Goal: Task Accomplishment & Management: Complete application form

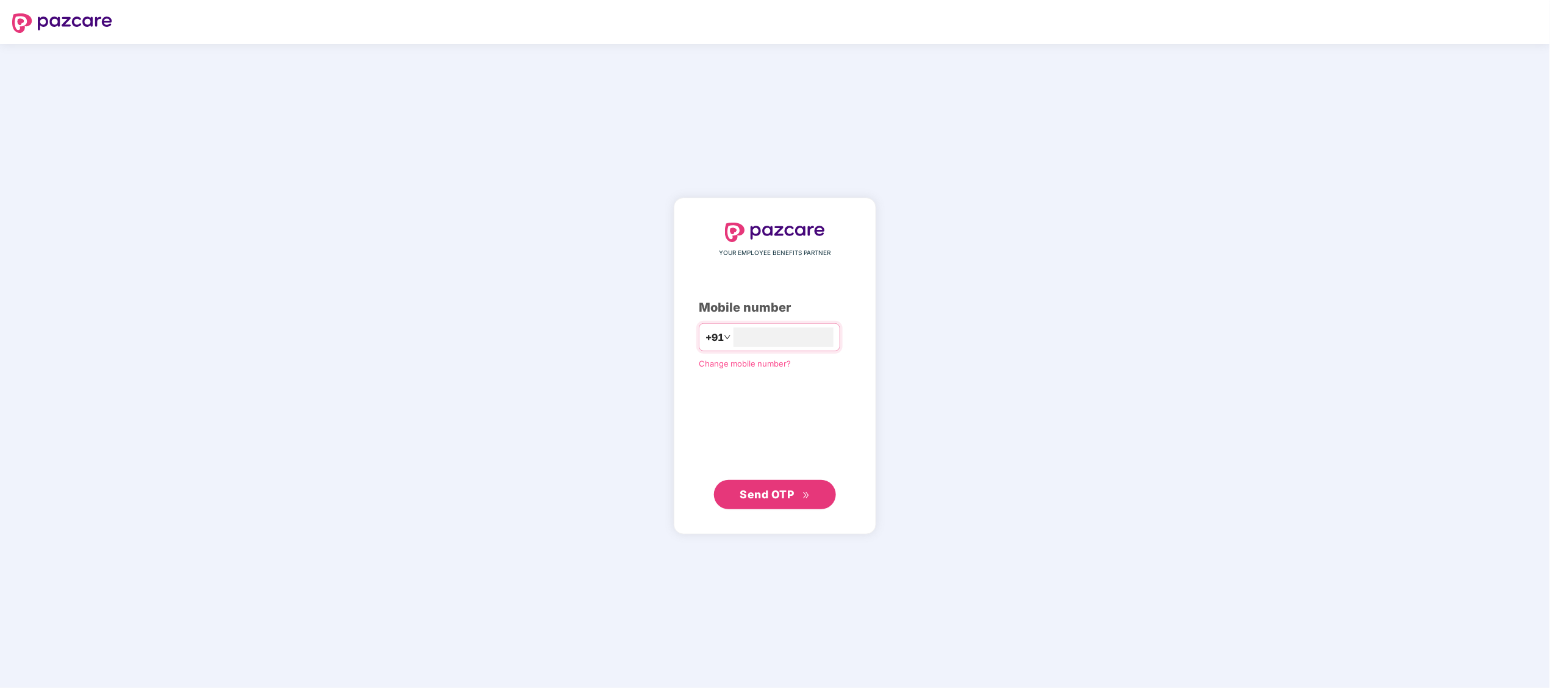
type input "**********"
click at [753, 500] on span "Send OTP" at bounding box center [775, 493] width 70 height 17
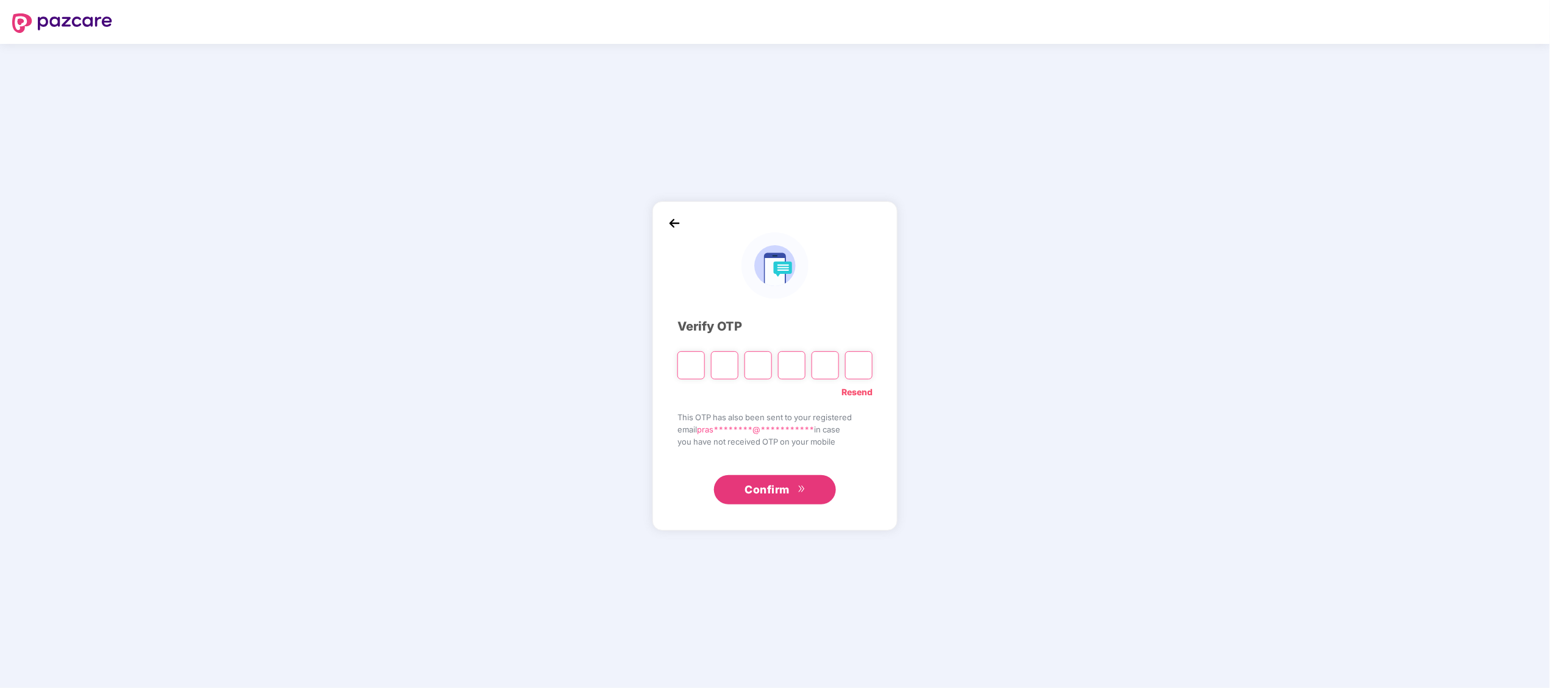
paste input "*"
type input "*"
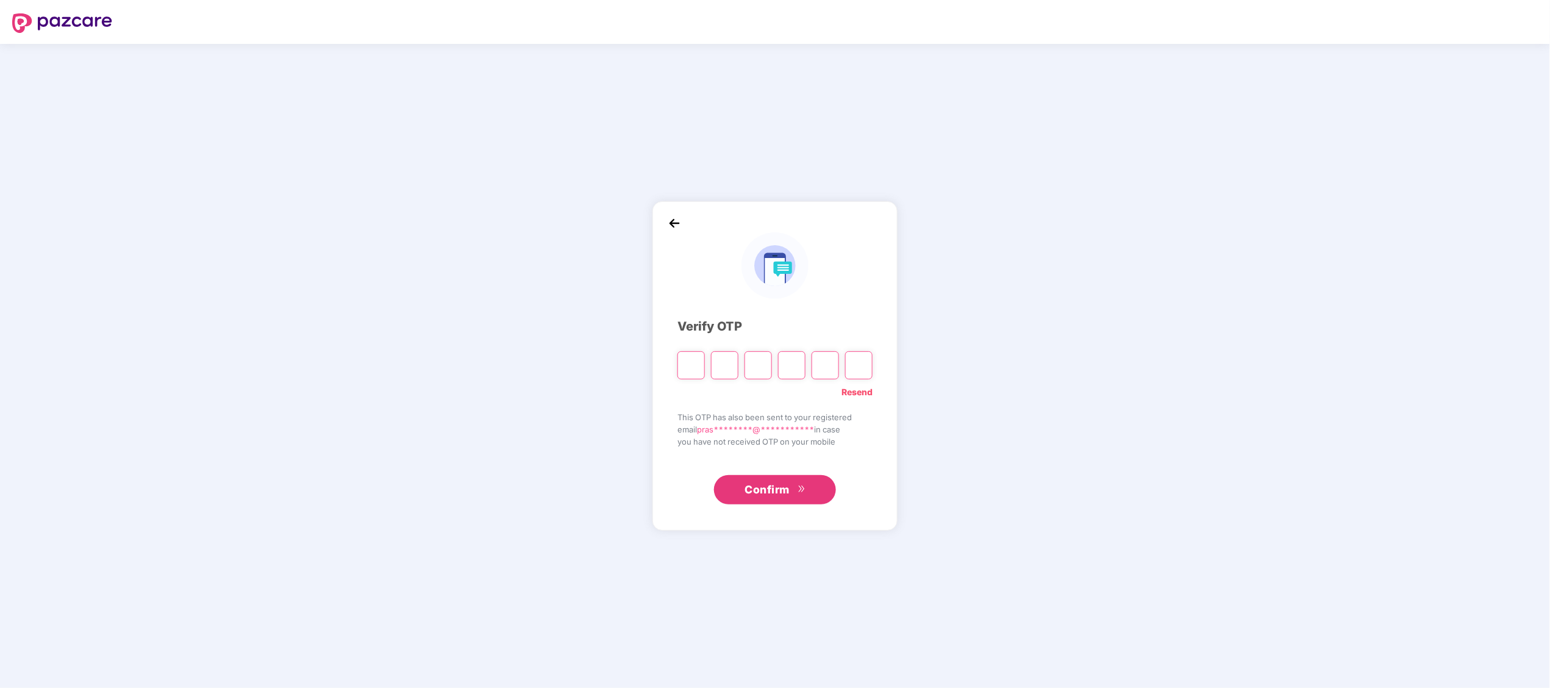
type input "*"
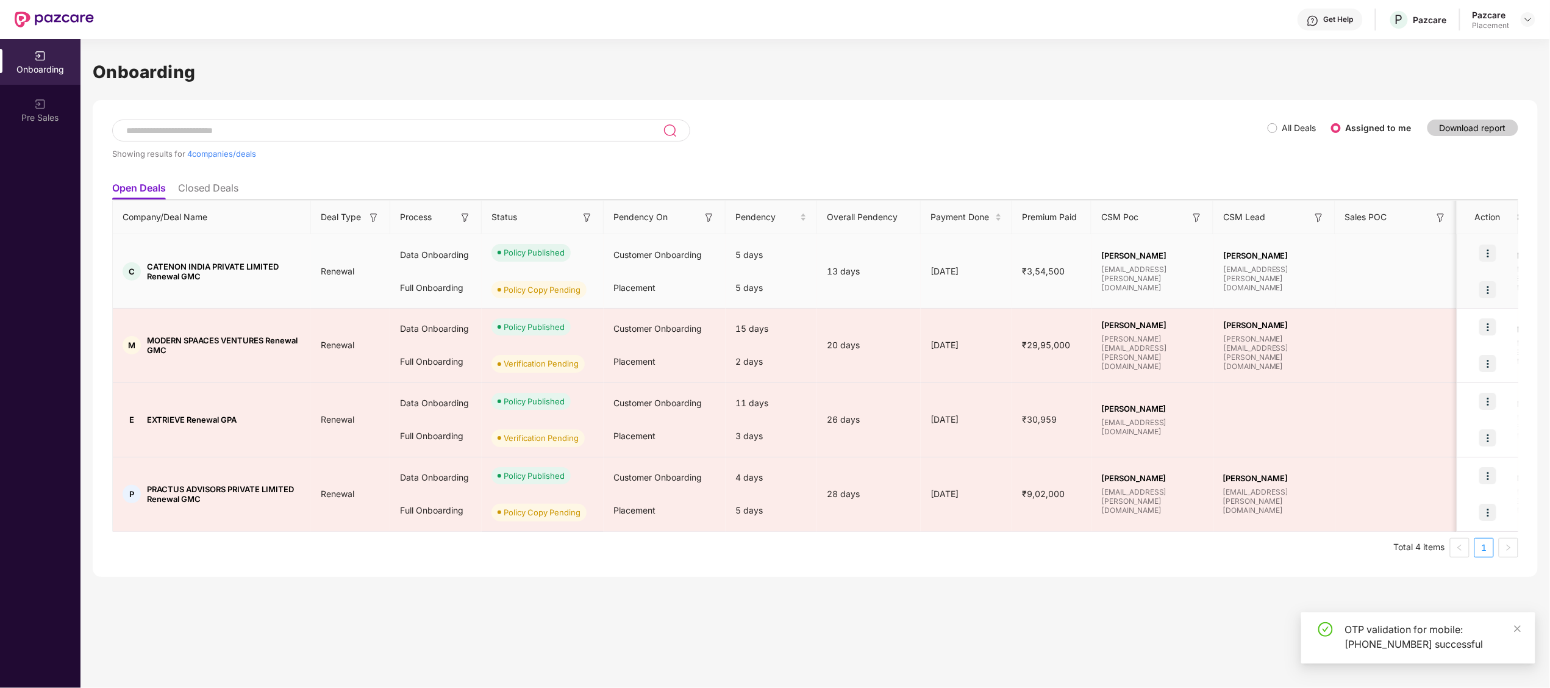
click at [163, 265] on span "CATENON INDIA PRIVATE LIMITED Renewal GMC" at bounding box center [224, 272] width 154 height 20
copy span "CATENON"
click at [163, 265] on span "CATENON INDIA PRIVATE LIMITED Renewal GMC" at bounding box center [224, 272] width 154 height 20
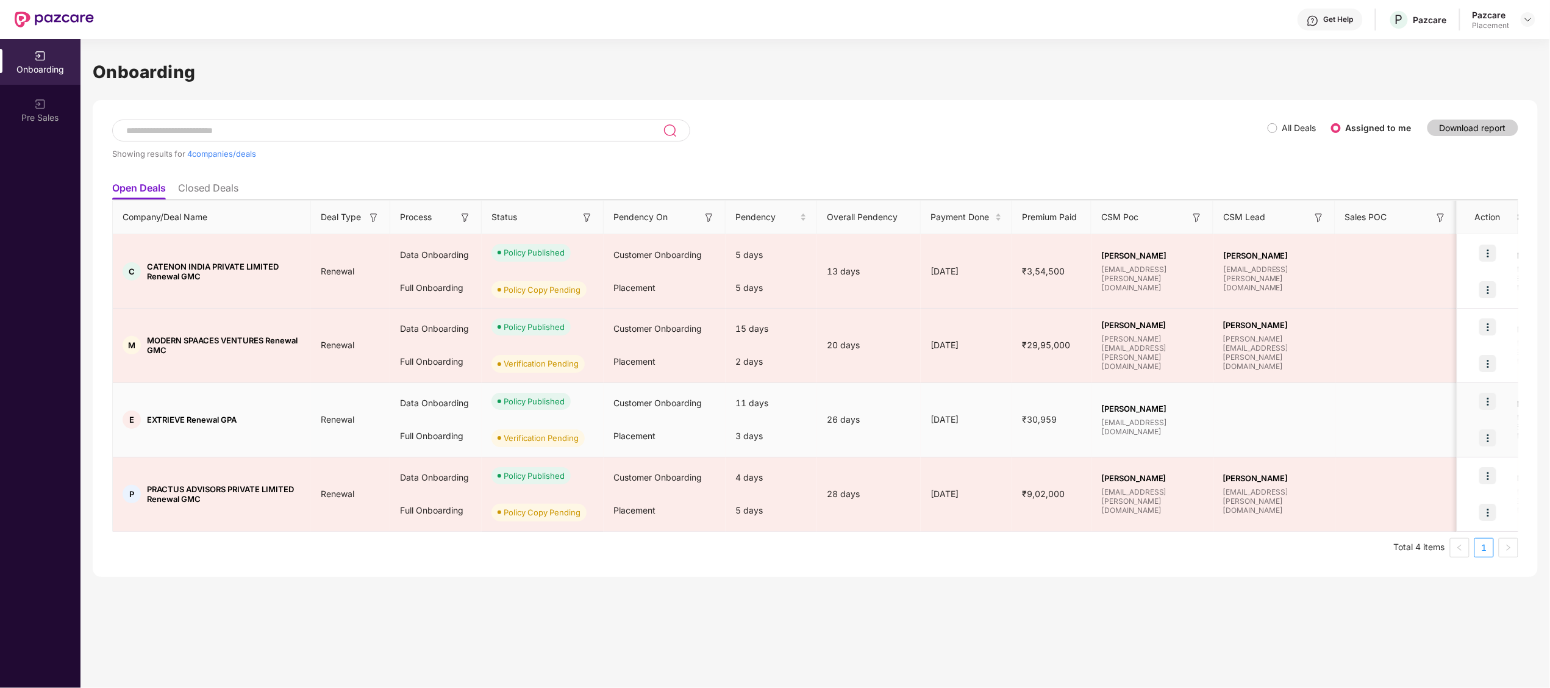
click at [150, 420] on span "EXTRIEVE Renewal GPA" at bounding box center [192, 420] width 90 height 10
copy span "EXTRIEVE"
click at [150, 420] on span "EXTRIEVE Renewal GPA" at bounding box center [192, 420] width 90 height 10
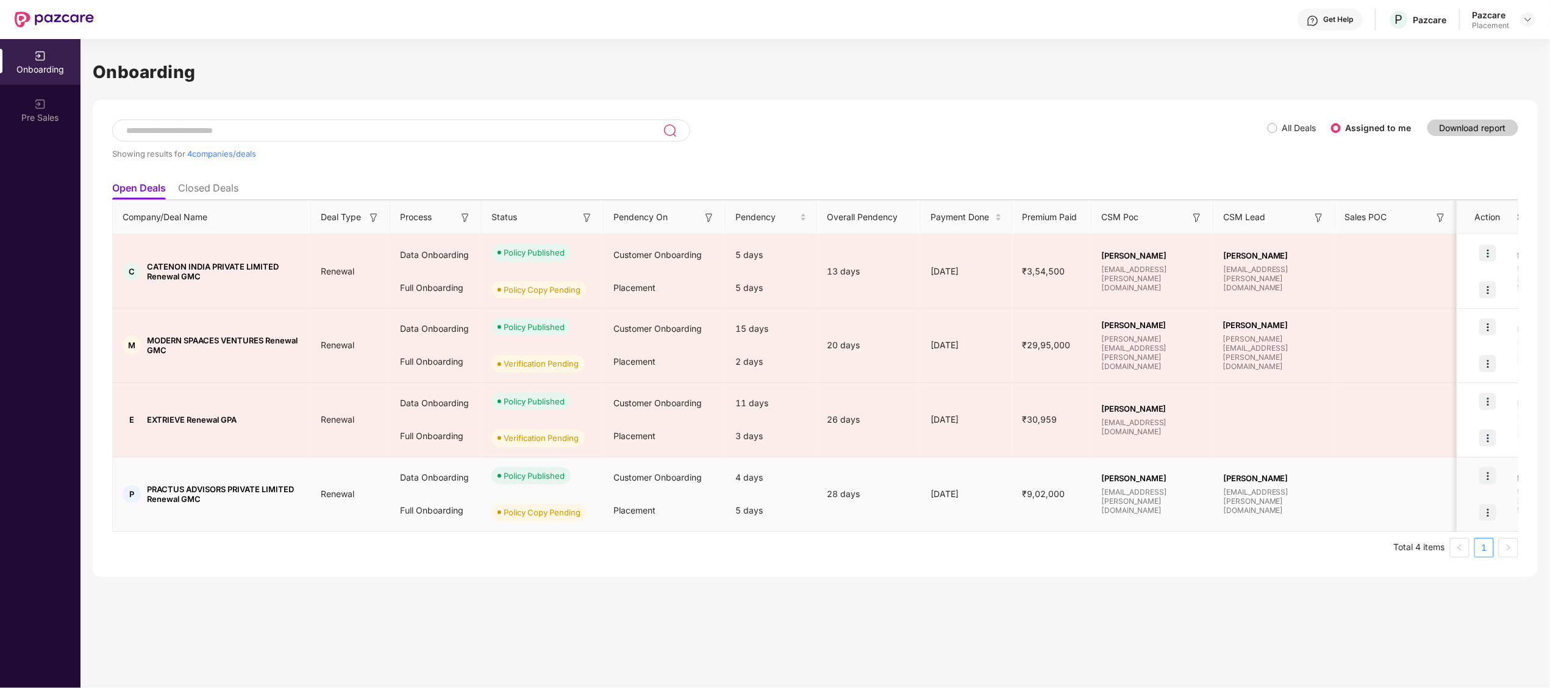
click at [161, 491] on span "PRACTUS ADVISORS PRIVATE LIMITED Renewal GMC" at bounding box center [224, 494] width 154 height 20
copy span "PRACTUS"
